Goal: Information Seeking & Learning: Learn about a topic

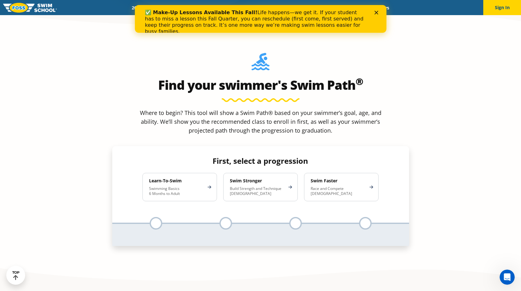
scroll to position [584, 0]
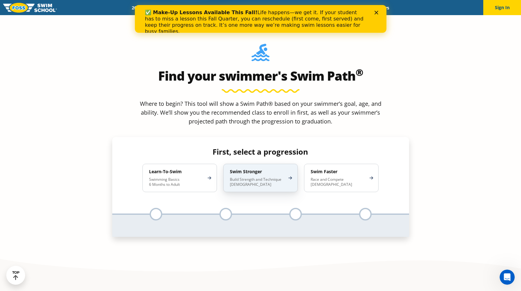
click at [238, 177] on p "Build Strength and Technique [DEMOGRAPHIC_DATA]" at bounding box center [257, 182] width 55 height 10
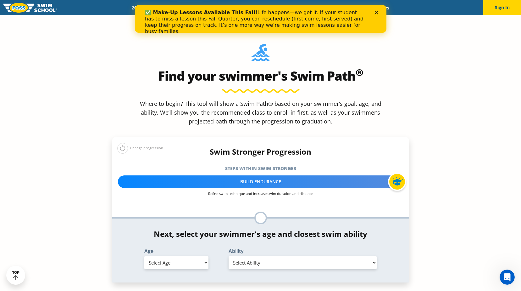
click at [162, 256] on select "Select Age [DEMOGRAPHIC_DATA] months - 1 year 1 year 2 years 3 years 4 years 5 …" at bounding box center [176, 262] width 64 height 13
select select "5-years"
click at [144, 256] on select "Select Age [DEMOGRAPHIC_DATA] months - 1 year 1 year 2 years 3 years 4 years 5 …" at bounding box center [176, 262] width 64 height 13
click at [260, 256] on select "Select Ability First in-water experience When in the water, reliant on a life j…" at bounding box center [303, 262] width 148 height 13
select select "5-years-in-open-water-able-to-swim-for-at-least-15-ft-back-to-safety-while-flip…"
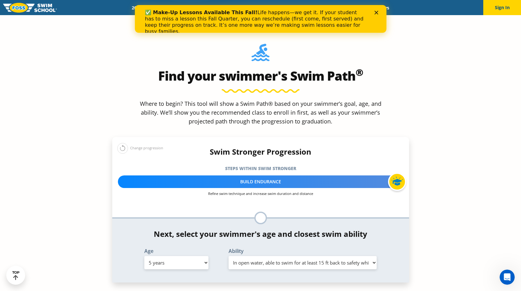
click at [229, 256] on select "Select Ability First in-water experience When in the water, reliant on a life j…" at bounding box center [303, 262] width 148 height 13
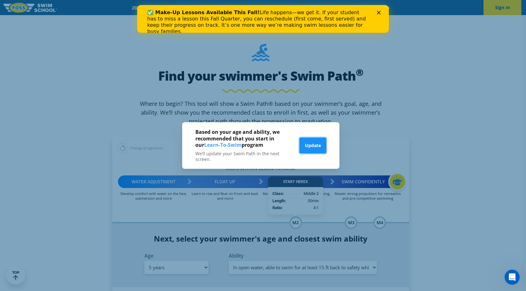
click at [313, 146] on button "Update" at bounding box center [312, 145] width 27 height 16
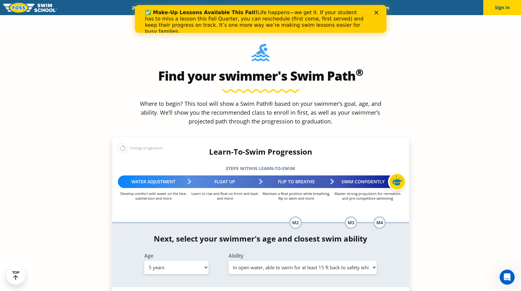
click at [246, 260] on select "Select Ability First in-water experience When in the water, reliant on a life j…" at bounding box center [303, 266] width 148 height 13
click at [229, 260] on select "Select Ability First in-water experience When in the water, reliant on a life j…" at bounding box center [303, 266] width 148 height 13
